Goal: Information Seeking & Learning: Learn about a topic

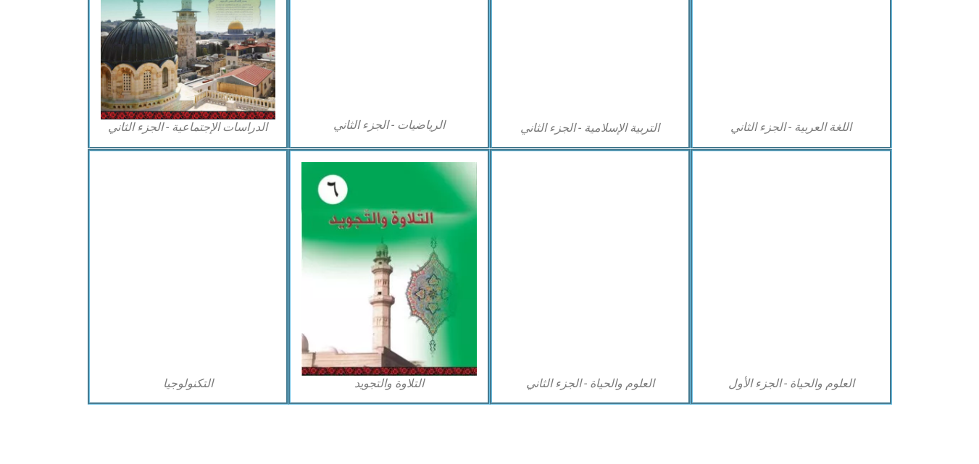
scroll to position [827, 0]
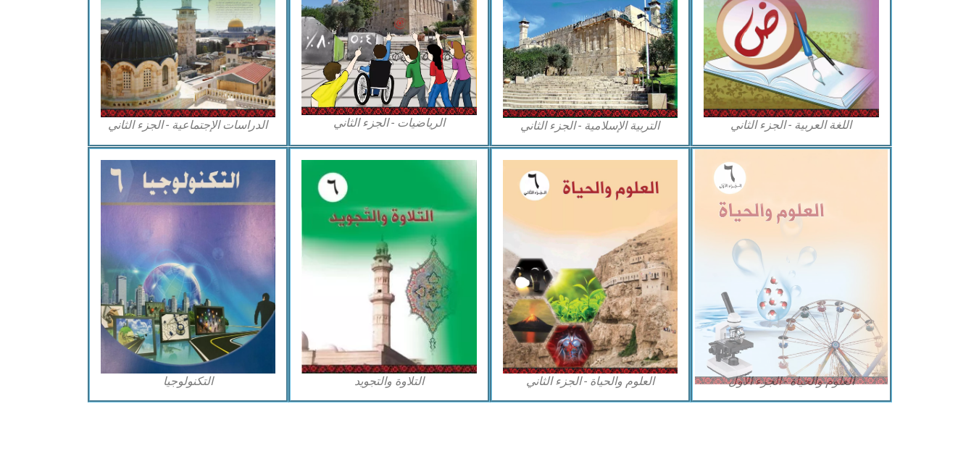
click at [758, 275] on img at bounding box center [791, 266] width 193 height 235
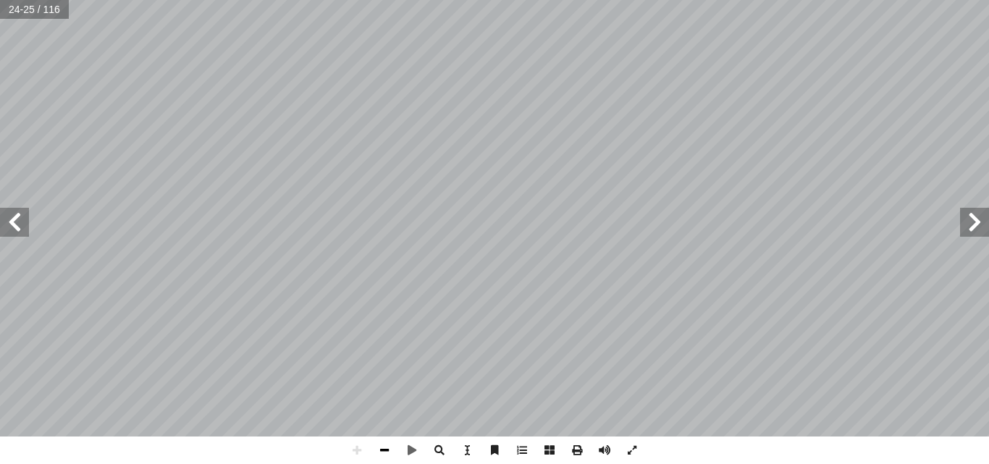
click at [385, 450] on span at bounding box center [385, 451] width 28 height 28
click at [553, 205] on div "2 ٠ ._____________________________________________ ات؟ ّ لفطري � ين تعيش أ � . …" at bounding box center [494, 232] width 989 height 464
click at [970, 227] on span at bounding box center [974, 222] width 29 height 29
click at [32, 132] on html "الصفحة الرئيسية الصف الأول الصف الثاني الصف الثالث الصف الرابع الصف الخامس الصف…" at bounding box center [494, 66] width 989 height 132
drag, startPoint x: 32, startPoint y: 493, endPoint x: 357, endPoint y: 446, distance: 328.5
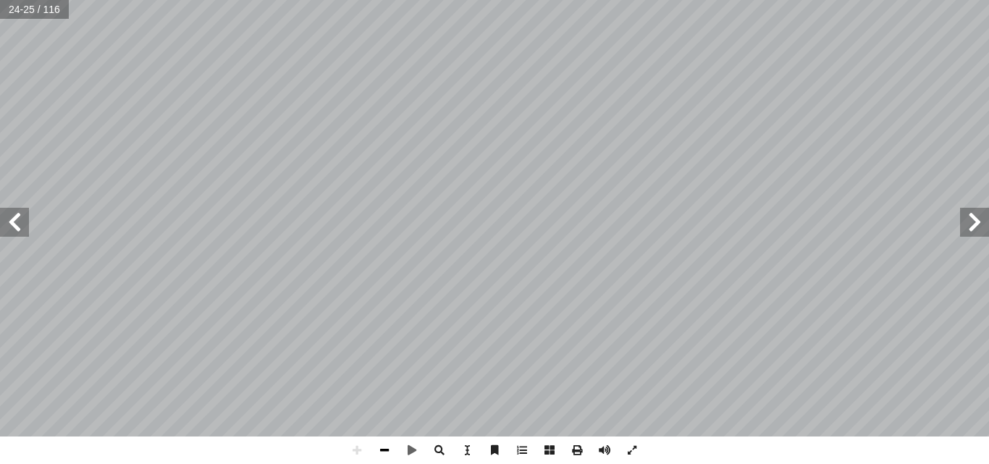
click at [387, 448] on span at bounding box center [385, 451] width 28 height 28
click at [17, 228] on span at bounding box center [14, 222] width 29 height 29
click at [976, 223] on span at bounding box center [974, 222] width 29 height 29
click at [384, 443] on span at bounding box center [385, 451] width 28 height 28
click at [19, 217] on span at bounding box center [14, 222] width 29 height 29
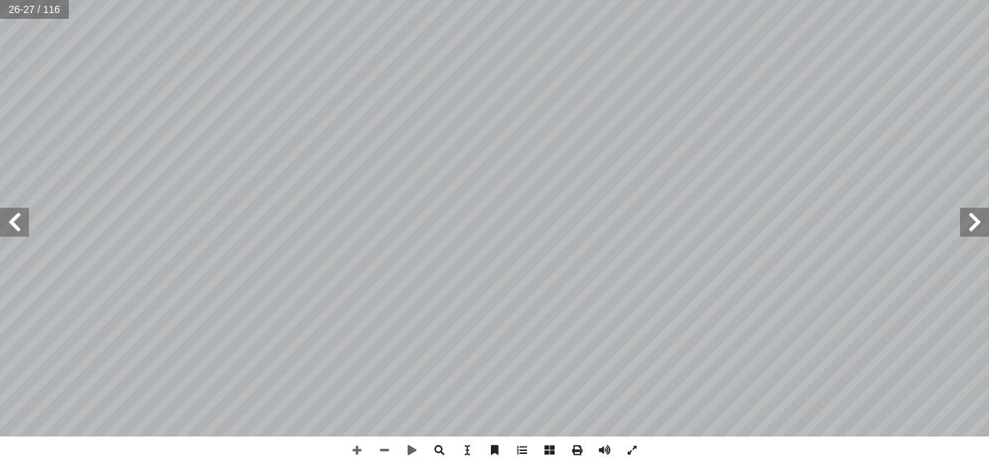
click at [11, 224] on span at bounding box center [14, 222] width 29 height 29
click at [467, 0] on html "الصفحة الرئيسية الصف الأول الصف الثاني الصف الثالث الصف الرابع الصف الخامس الصف…" at bounding box center [494, 66] width 989 height 132
click at [478, 0] on html "الصفحة الرئيسية الصف الأول الصف الثاني الصف الثالث الصف الرابع الصف الخامس الصف…" at bounding box center [494, 66] width 989 height 132
